Goal: Transaction & Acquisition: Purchase product/service

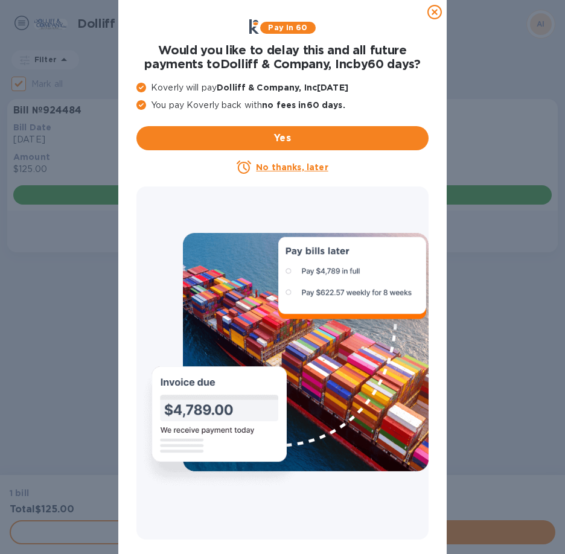
click at [437, 8] on icon at bounding box center [434, 12] width 14 height 14
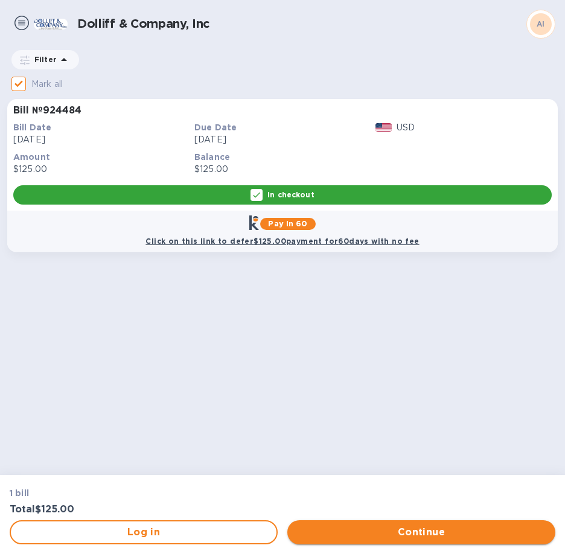
click at [409, 528] on span "Continue" at bounding box center [421, 532] width 249 height 14
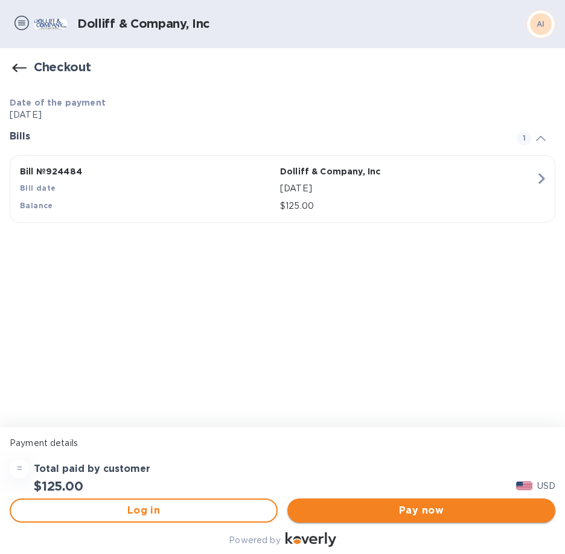
click at [424, 511] on span "Pay now" at bounding box center [421, 511] width 249 height 14
click at [423, 508] on span "Pay now" at bounding box center [421, 511] width 249 height 14
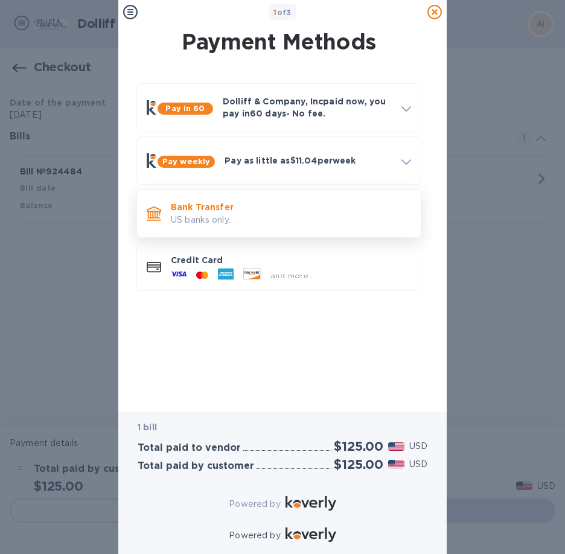
click at [213, 214] on p "US banks only." at bounding box center [291, 220] width 240 height 13
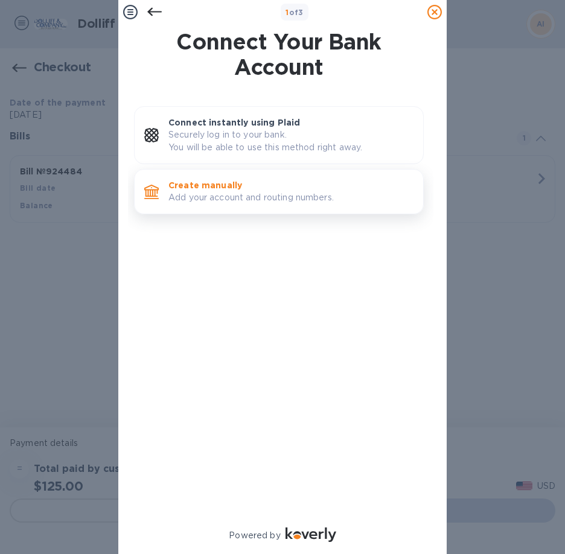
click at [198, 193] on p "Add your account and routing numbers." at bounding box center [290, 197] width 245 height 13
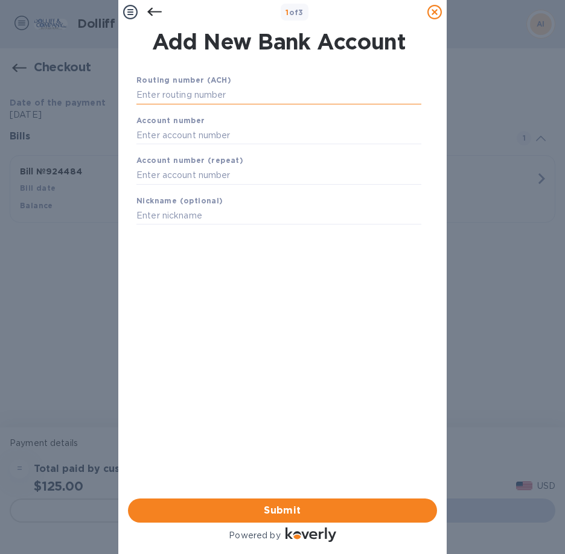
click at [180, 97] on input "text" at bounding box center [278, 95] width 285 height 18
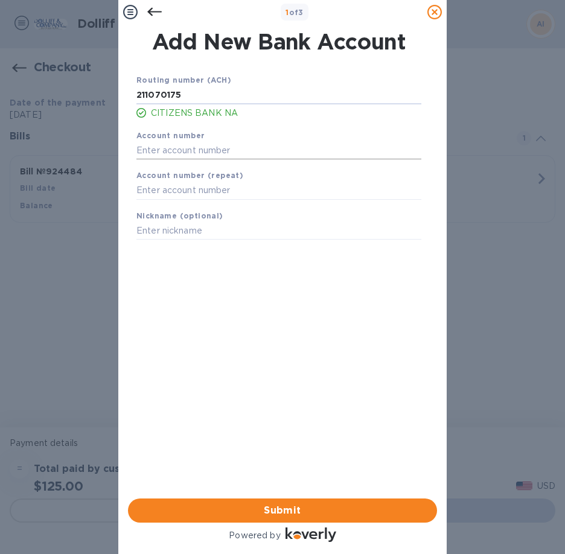
type input "211070175"
drag, startPoint x: 193, startPoint y: 152, endPoint x: 194, endPoint y: 159, distance: 6.7
click at [193, 153] on input "text" at bounding box center [278, 150] width 285 height 18
type input "1104061926"
click at [184, 192] on input "text" at bounding box center [278, 191] width 285 height 18
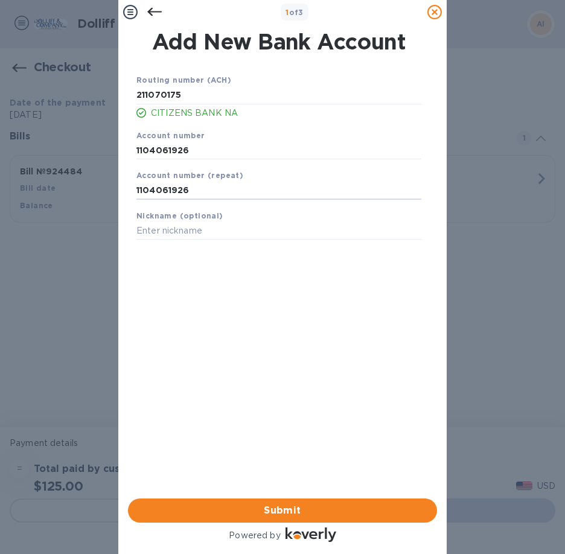
type input "1104061926"
click at [236, 287] on div "Routing number (ACH) [US_BANK_ROUTING_MICR] CITIZENS BANK NA Account number 110…" at bounding box center [278, 268] width 309 height 408
click at [286, 504] on span "Submit" at bounding box center [283, 511] width 290 height 14
